Goal: Information Seeking & Learning: Learn about a topic

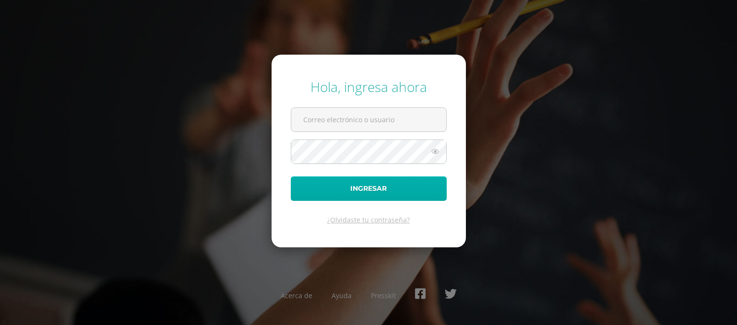
type input "[EMAIL_ADDRESS][DOMAIN_NAME]"
click at [382, 185] on button "Ingresar" at bounding box center [369, 189] width 156 height 24
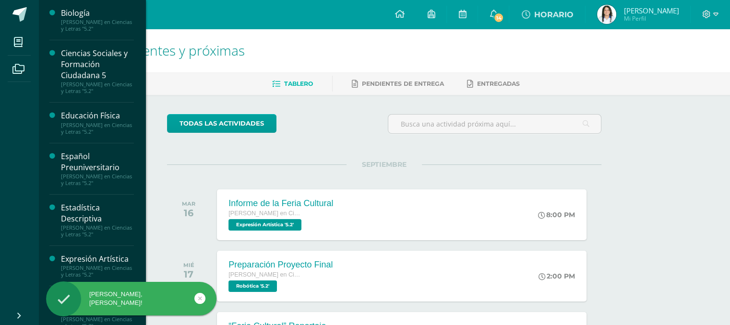
click at [33, 47] on li "Mis cursos" at bounding box center [19, 42] width 38 height 27
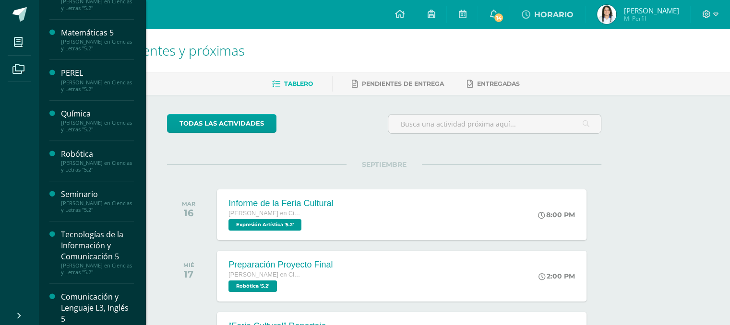
scroll to position [345, 0]
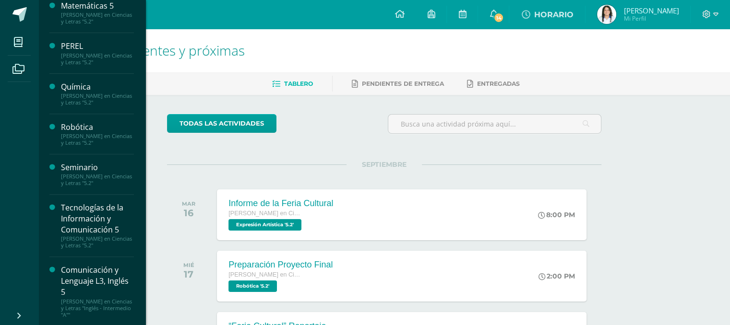
click at [111, 287] on div "Comunicación y Lenguaje L3, Inglés 5" at bounding box center [97, 281] width 73 height 33
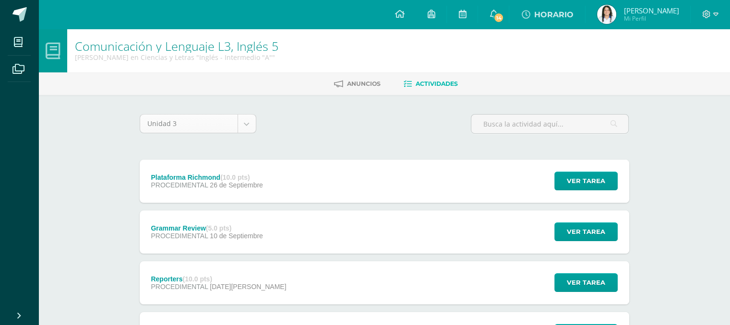
click at [246, 122] on body "Mis cursos Archivos Cerrar panel Biología [PERSON_NAME] en Ciencias y Letras "5…" at bounding box center [365, 235] width 730 height 470
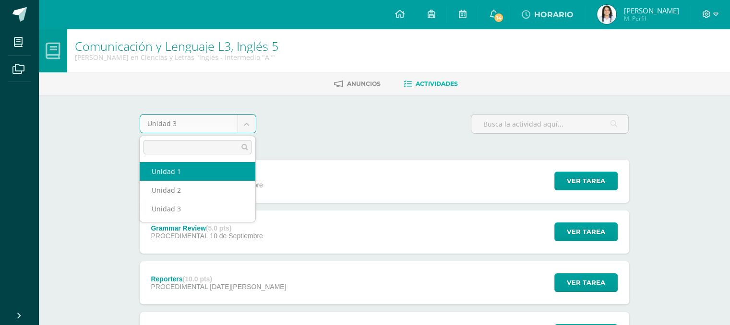
select select "Unidad 1"
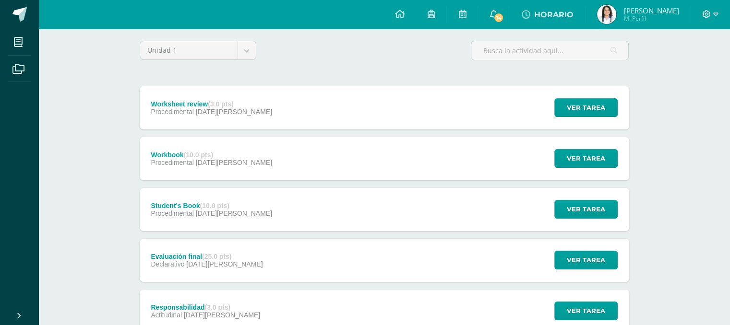
scroll to position [71, 0]
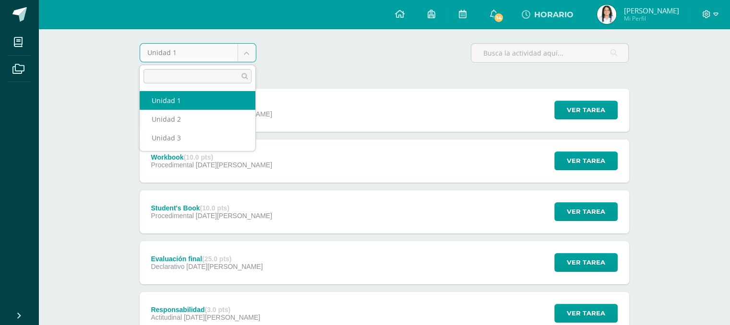
click at [226, 48] on body "Mis cursos Archivos Cerrar panel Biología [PERSON_NAME] en Ciencias y Letras "5…" at bounding box center [365, 290] width 730 height 722
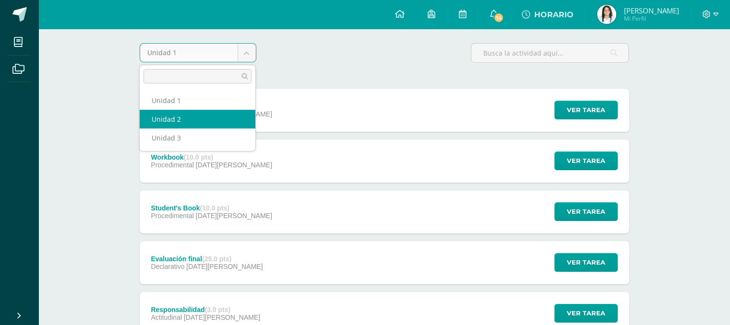
select select "Unidad 2"
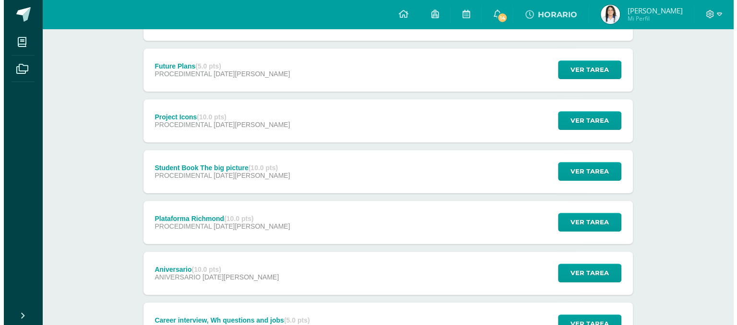
scroll to position [420, 0]
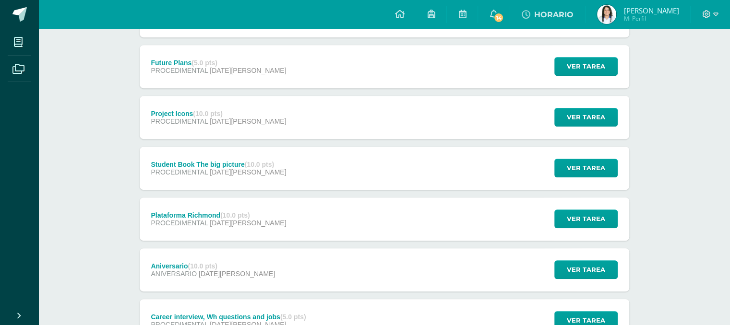
click at [280, 223] on div "Plataforma Richmond (10.0 pts) PROCEDIMENTAL 03 de Junio Ver tarea Plataforma R…" at bounding box center [385, 219] width 490 height 43
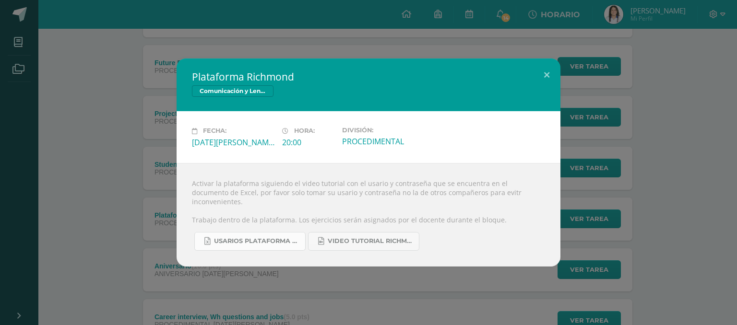
click at [269, 239] on span "Usarios Plataforma Richmond 5to. Bach.xlsx" at bounding box center [257, 242] width 86 height 8
